Goal: Navigation & Orientation: Find specific page/section

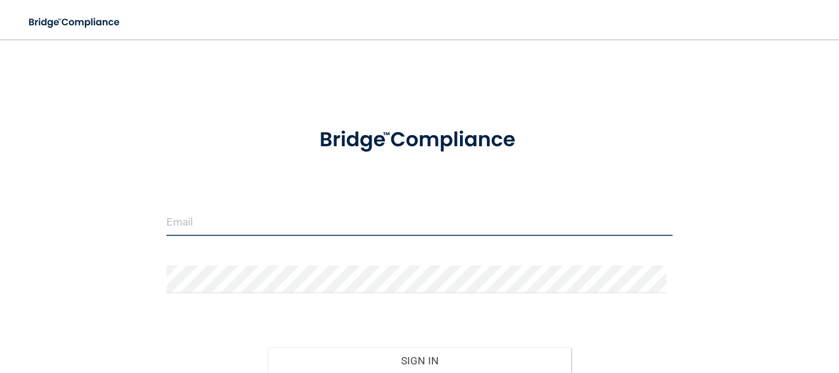
click at [216, 225] on input "email" at bounding box center [420, 222] width 506 height 28
type input "[EMAIL_ADDRESS][DOMAIN_NAME]"
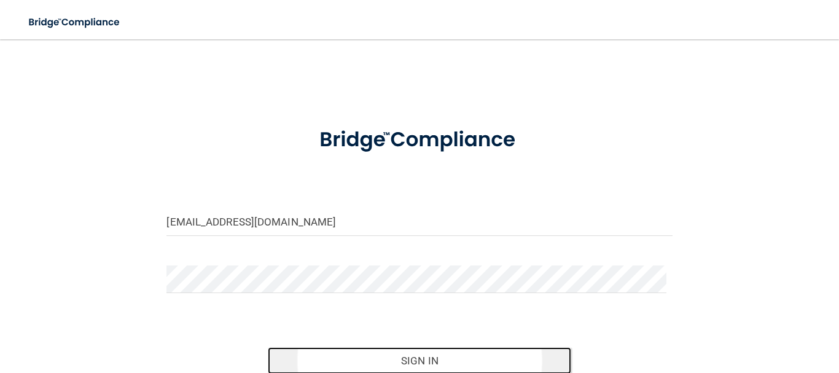
click at [423, 361] on button "Sign In" at bounding box center [420, 360] width 304 height 27
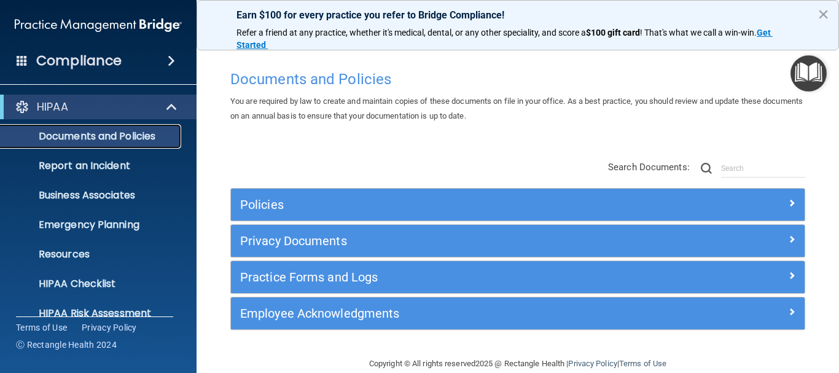
click at [140, 136] on p "Documents and Policies" at bounding box center [92, 136] width 168 height 12
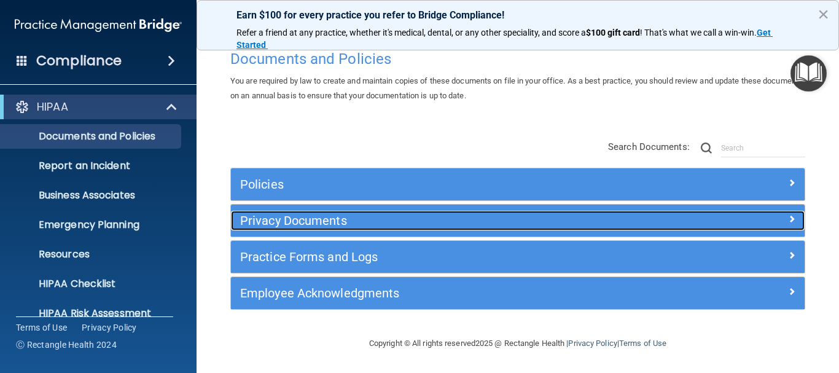
click at [788, 218] on span at bounding box center [791, 218] width 7 height 15
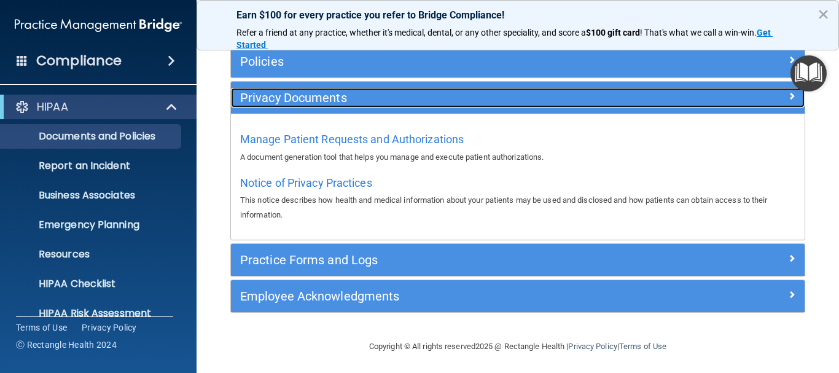
scroll to position [146, 0]
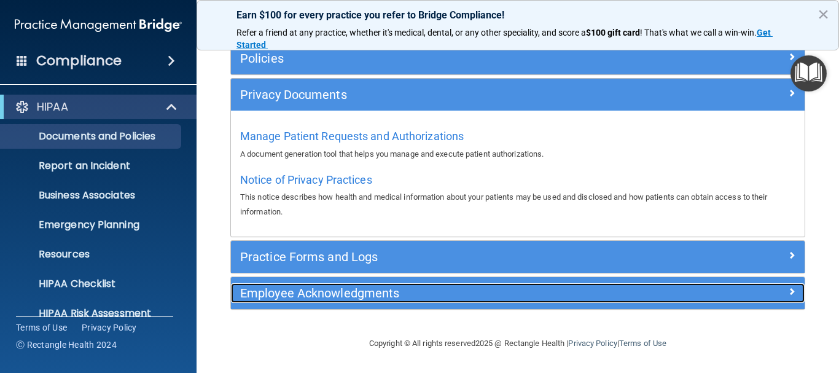
click at [762, 283] on div at bounding box center [734, 290] width 144 height 15
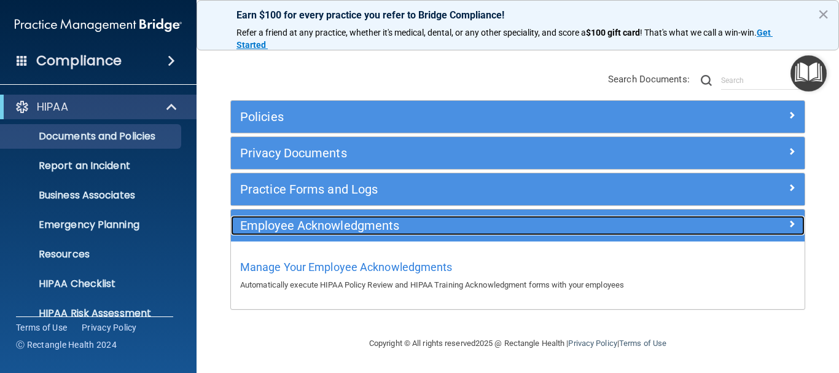
scroll to position [88, 0]
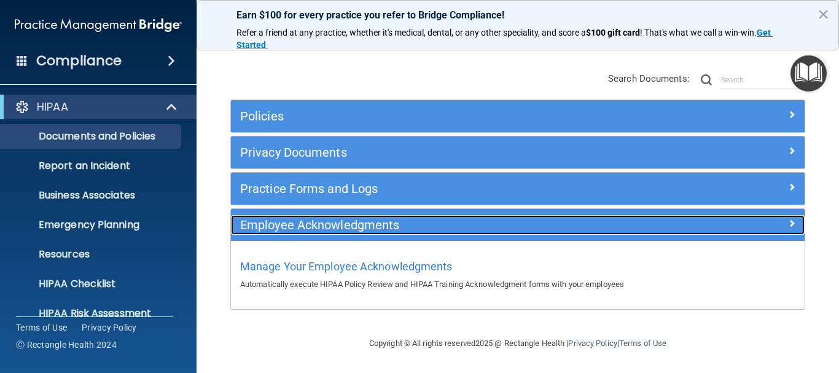
click at [788, 221] on span at bounding box center [791, 223] width 7 height 15
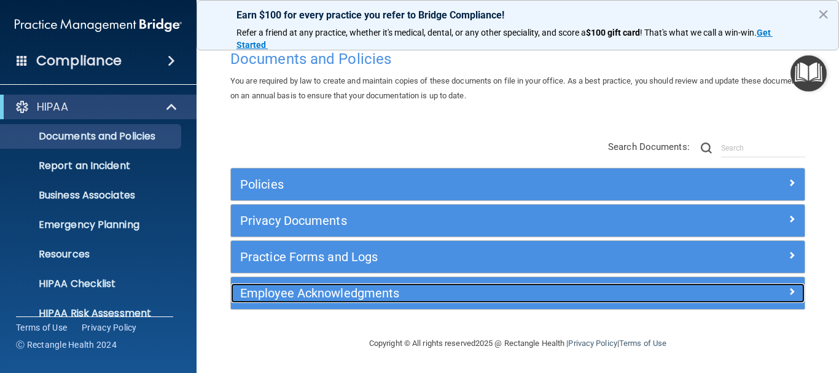
scroll to position [20, 0]
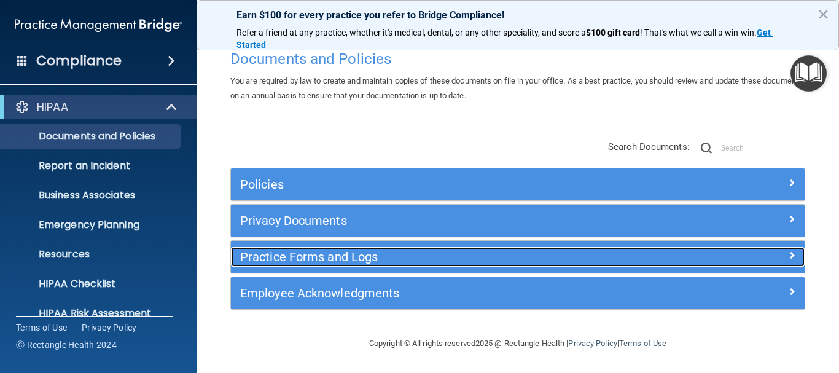
click at [788, 253] on span at bounding box center [791, 255] width 7 height 15
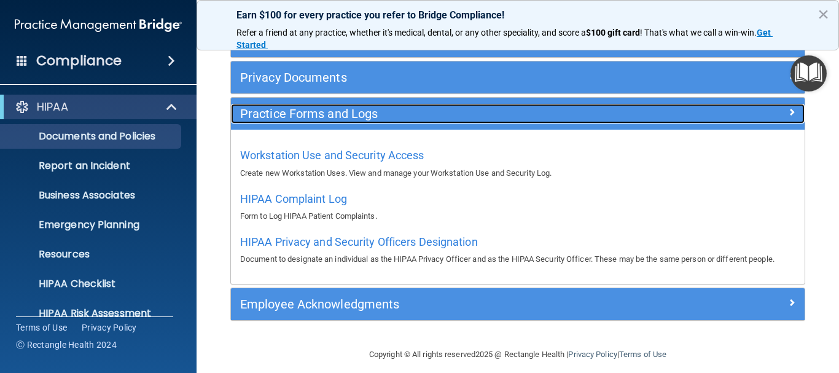
scroll to position [175, 0]
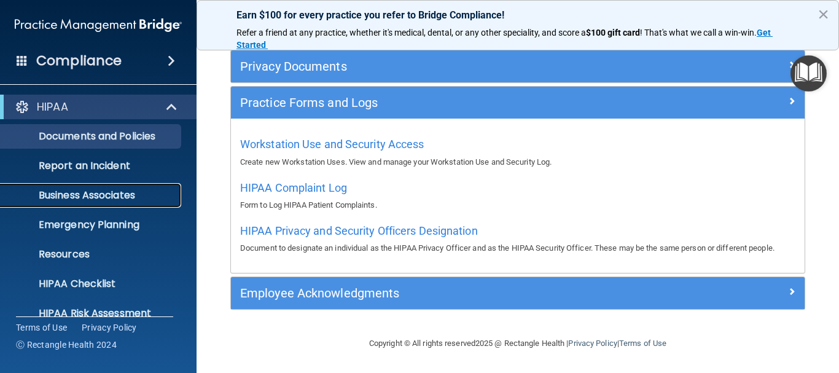
click at [98, 201] on p "Business Associates" at bounding box center [92, 195] width 168 height 12
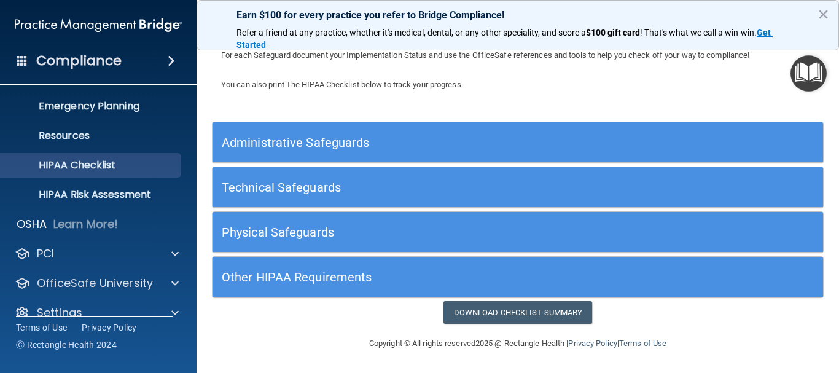
scroll to position [137, 0]
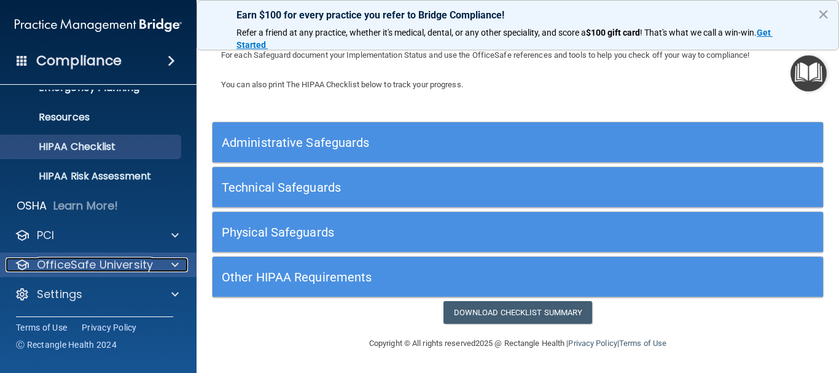
click at [82, 261] on p "OfficeSafe University" at bounding box center [95, 264] width 116 height 15
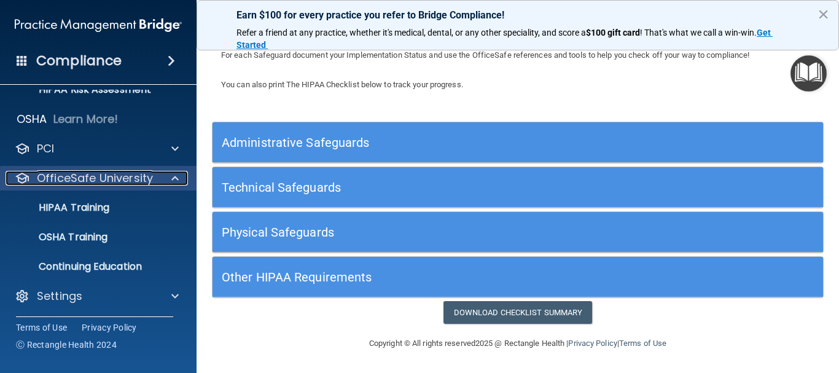
scroll to position [225, 0]
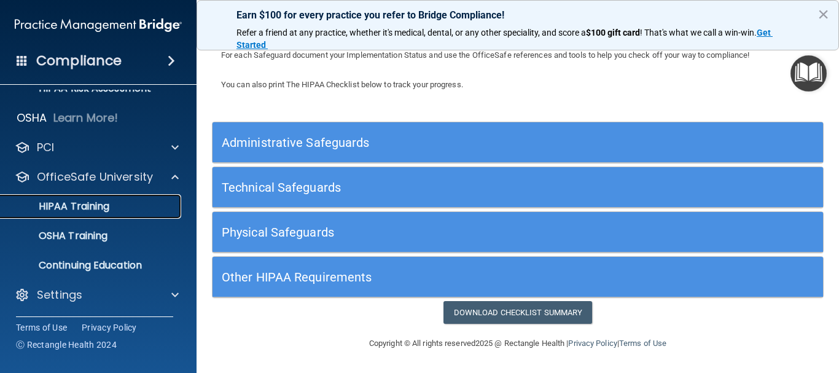
click at [139, 204] on div "HIPAA Training" at bounding box center [92, 206] width 168 height 12
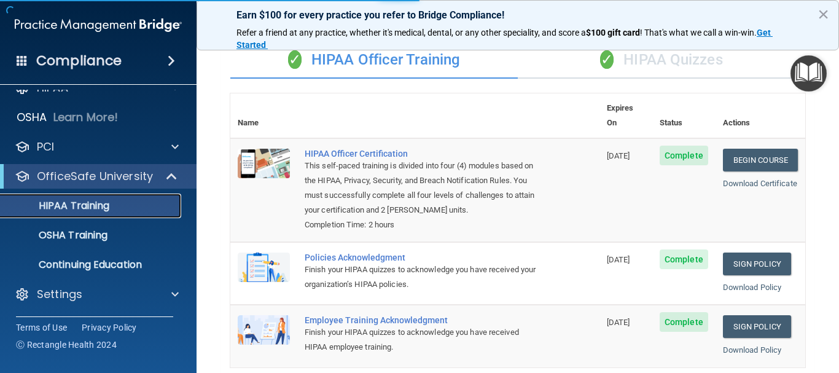
scroll to position [484, 0]
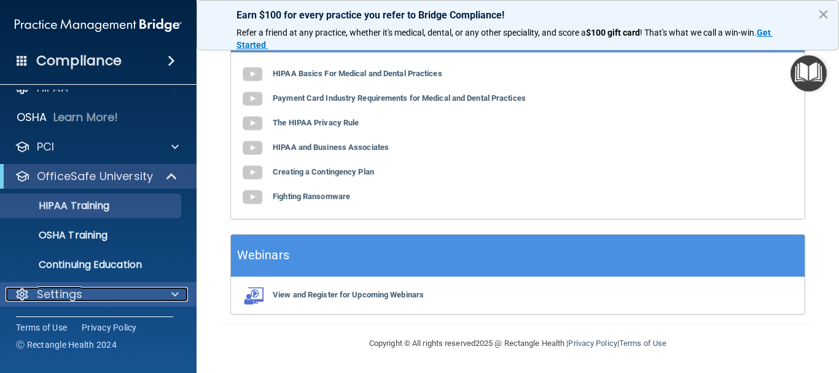
click at [171, 293] on div at bounding box center [173, 294] width 31 height 15
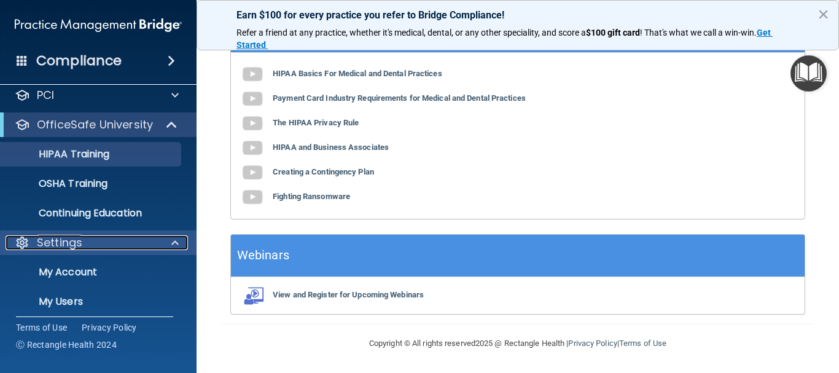
scroll to position [137, 0]
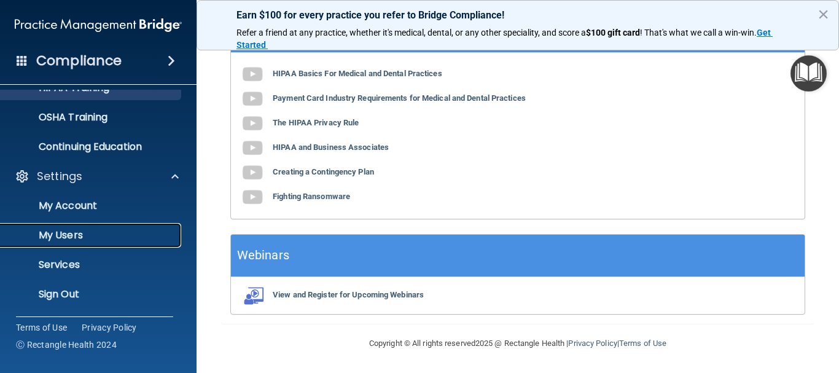
click at [93, 232] on p "My Users" at bounding box center [92, 235] width 168 height 12
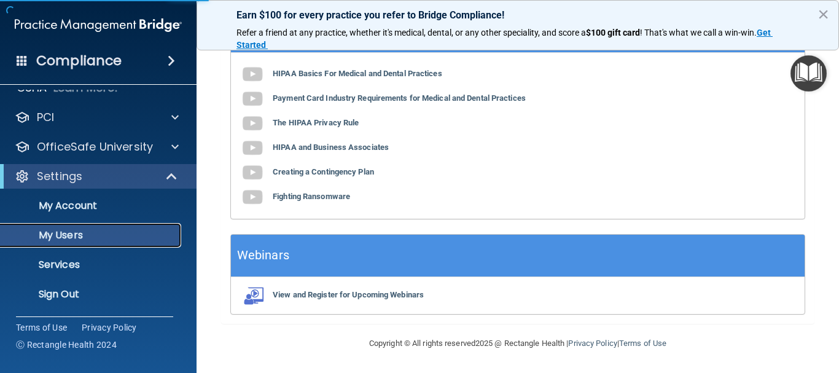
scroll to position [287, 0]
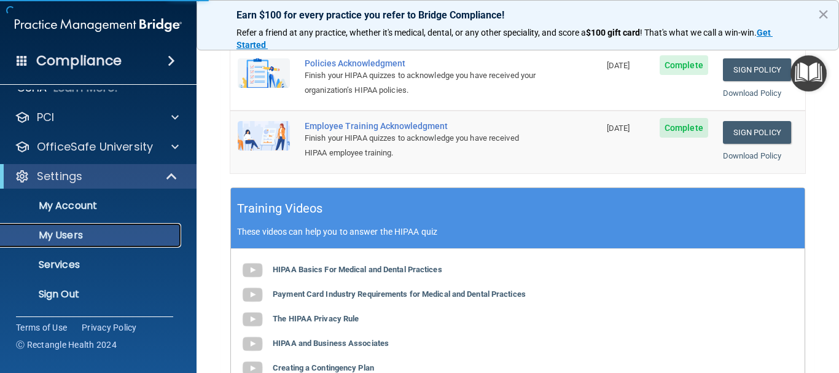
select select "20"
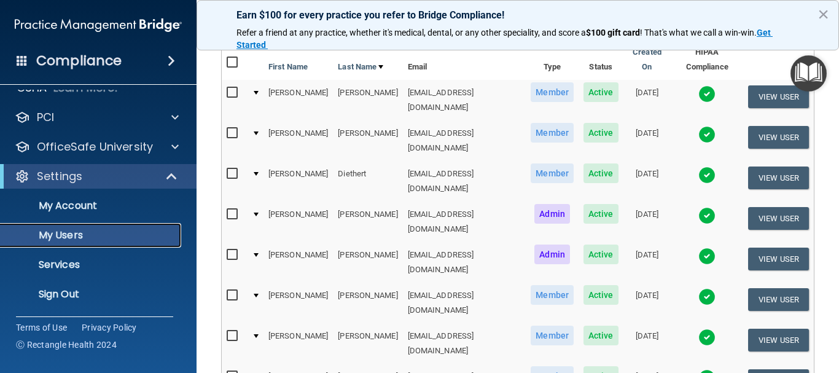
scroll to position [103, 0]
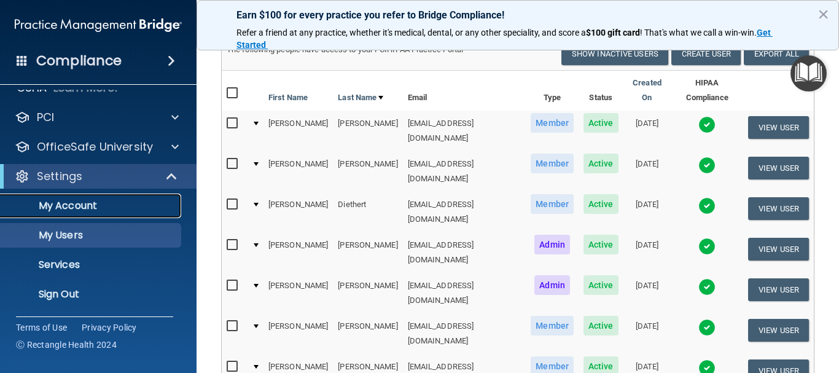
click at [110, 210] on p "My Account" at bounding box center [92, 206] width 168 height 12
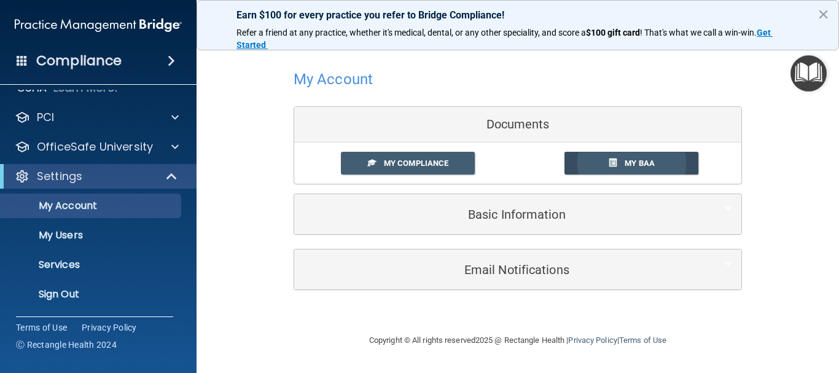
click at [619, 162] on link "My BAA" at bounding box center [632, 163] width 135 height 23
click at [74, 294] on p "Sign Out" at bounding box center [92, 294] width 168 height 12
